Goal: Information Seeking & Learning: Learn about a topic

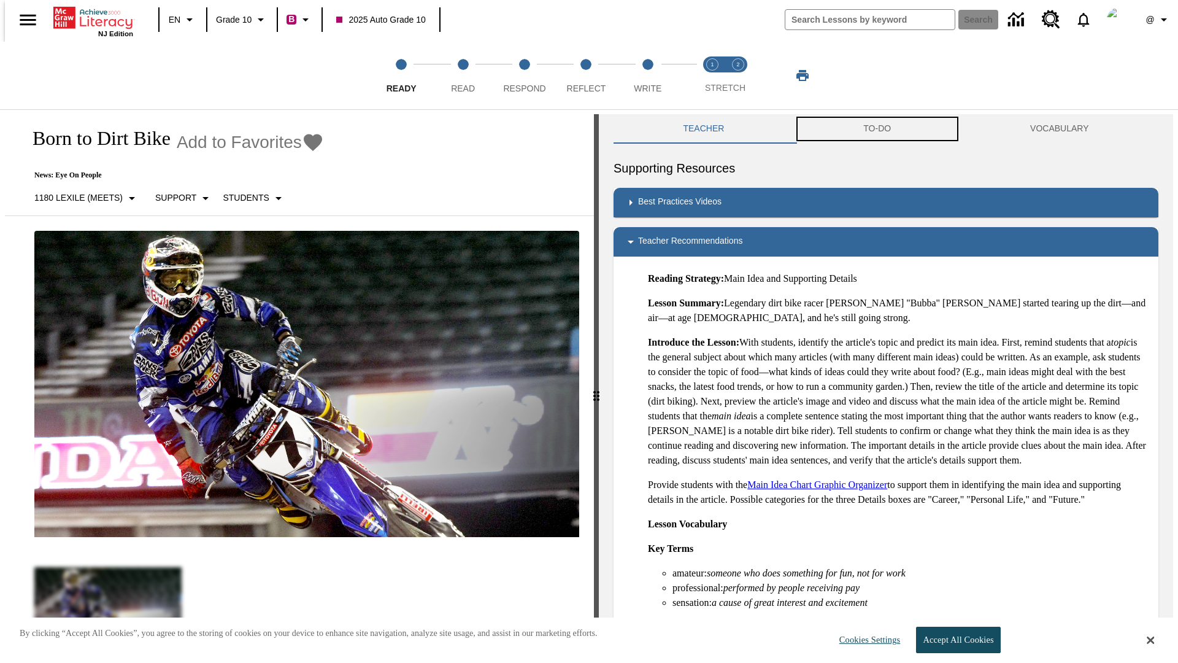
click at [877, 129] on button "TO-DO" at bounding box center [877, 128] width 167 height 29
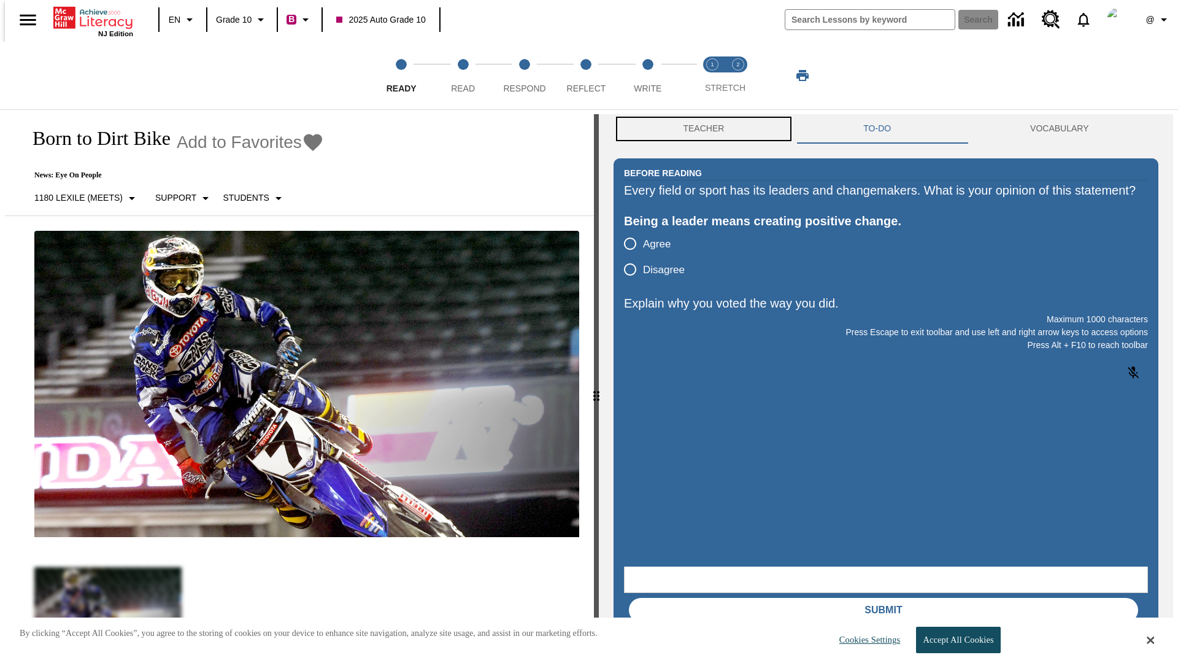
scroll to position [1, 0]
click at [700, 129] on button "Teacher" at bounding box center [704, 128] width 180 height 29
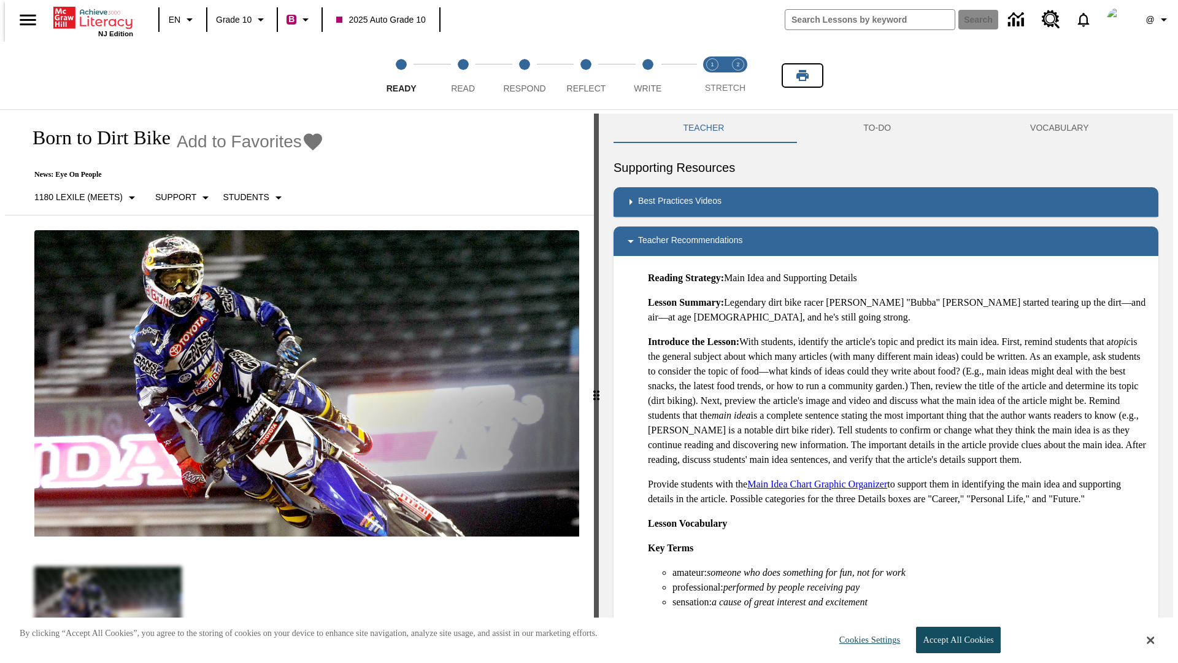
click at [803, 75] on icon "Print" at bounding box center [802, 75] width 12 height 11
